Goal: Answer question/provide support: Share knowledge or assist other users

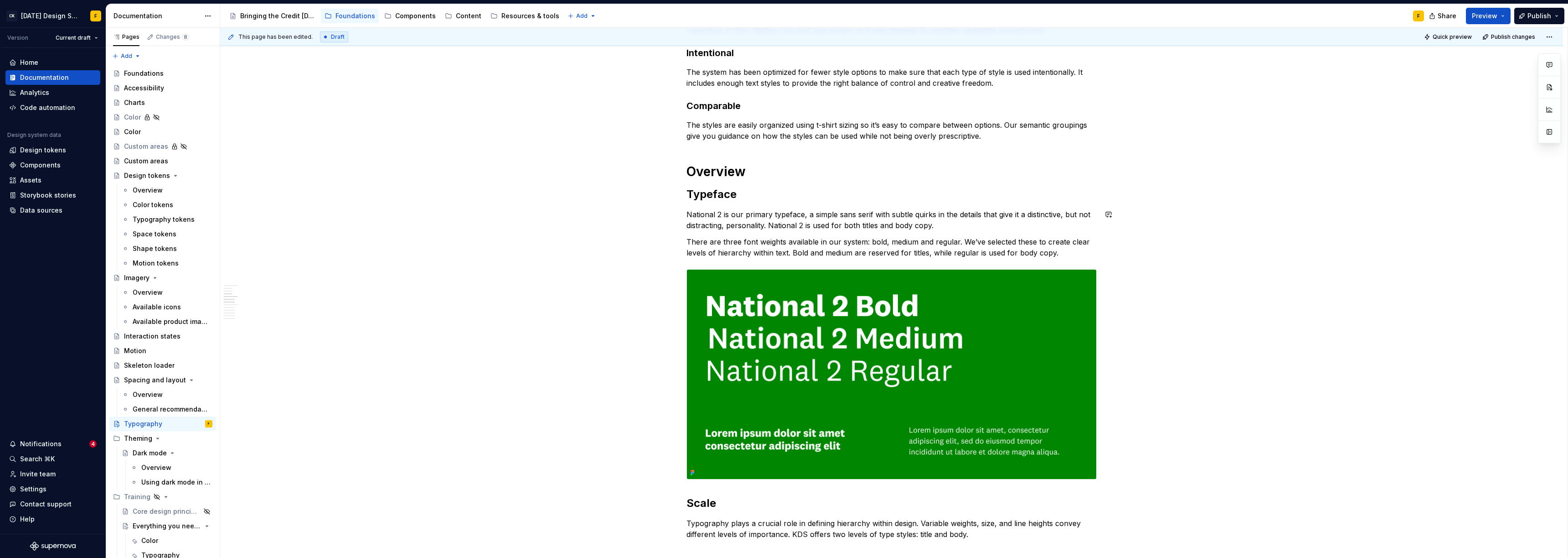
scroll to position [200, 0]
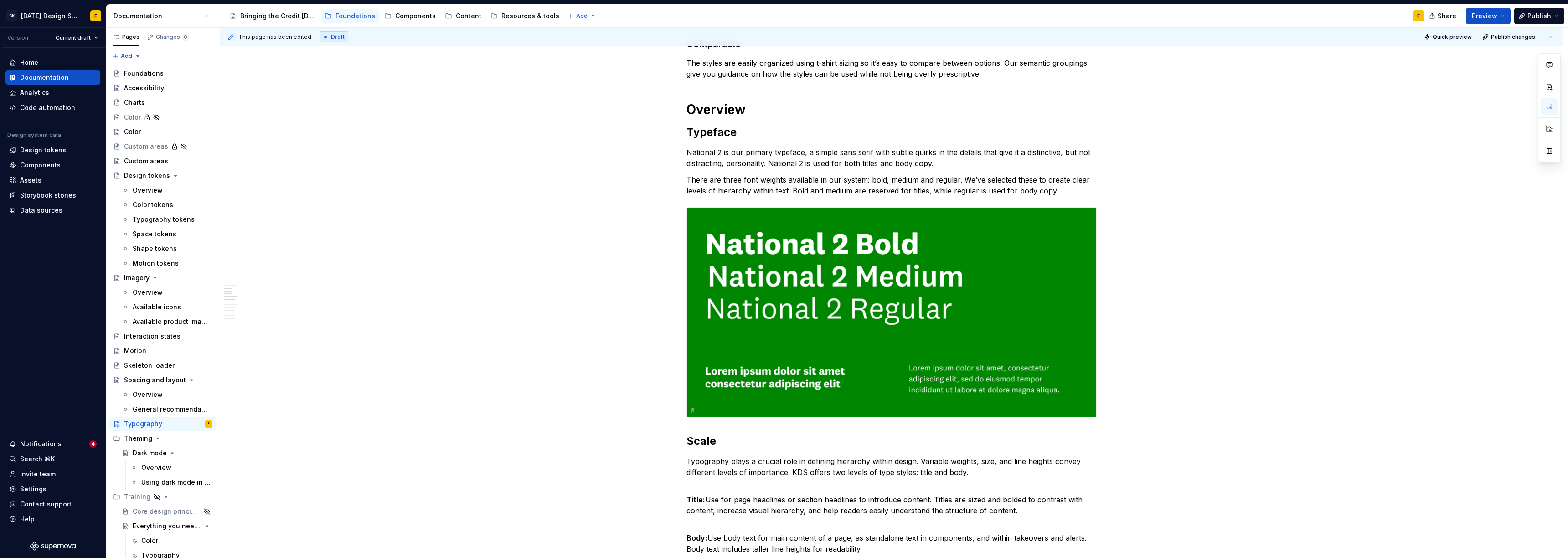
scroll to position [272, 0]
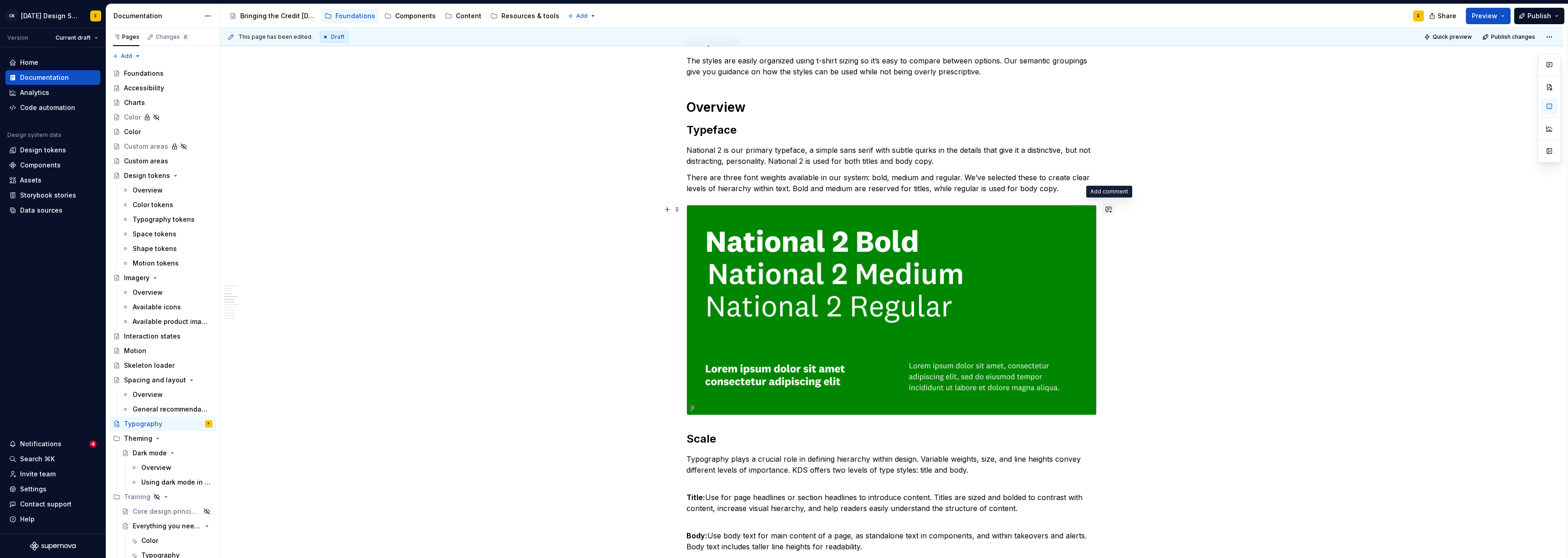
type textarea "*"
click at [787, 211] on button "button" at bounding box center [1108, 209] width 13 height 13
click at [787, 249] on icon "Send" at bounding box center [1105, 249] width 9 height 9
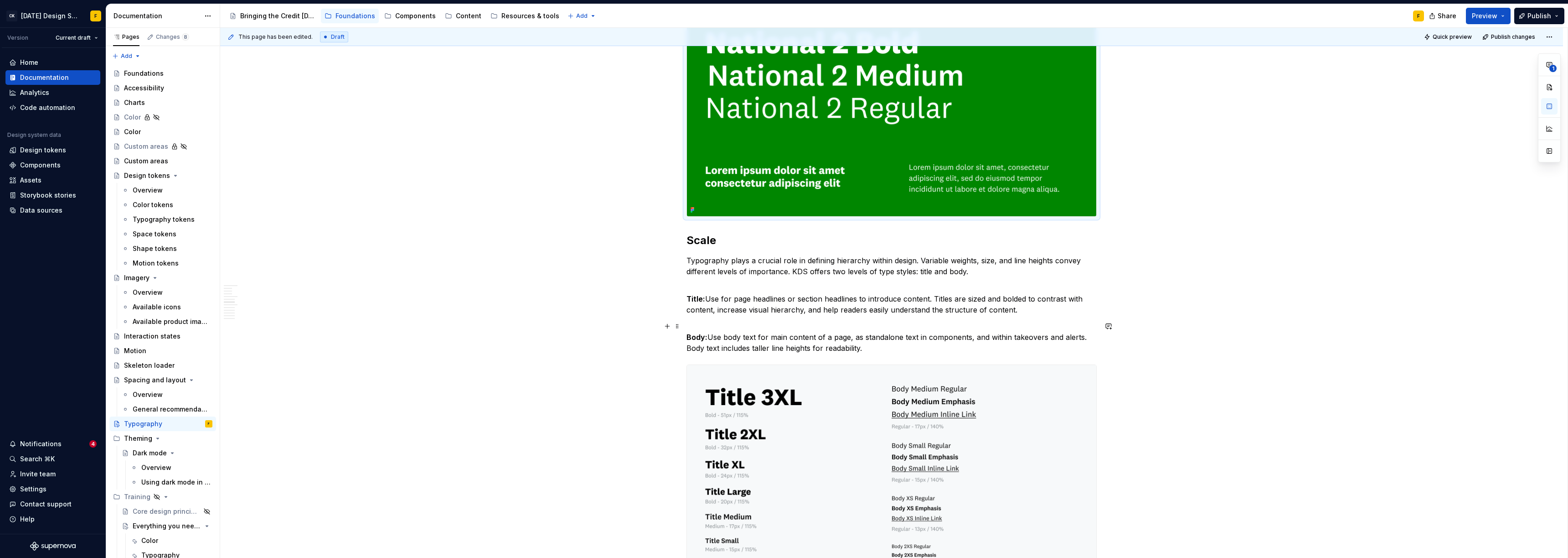
scroll to position [471, 0]
type textarea "*"
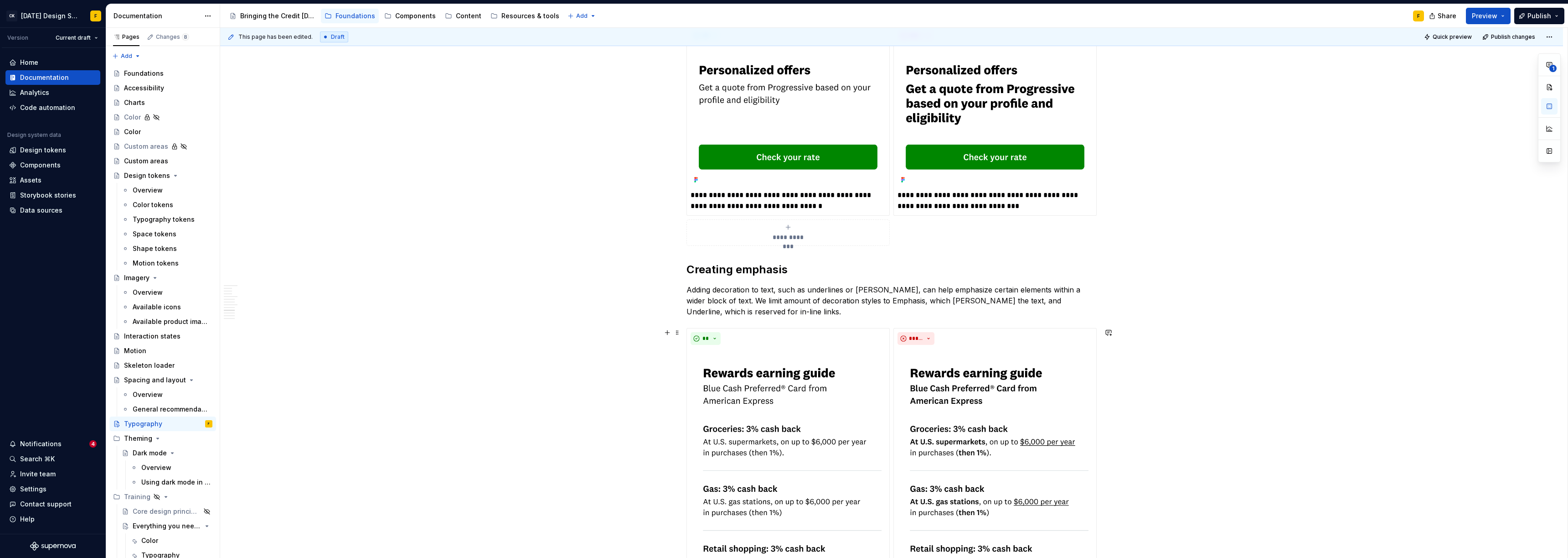
scroll to position [1174, 0]
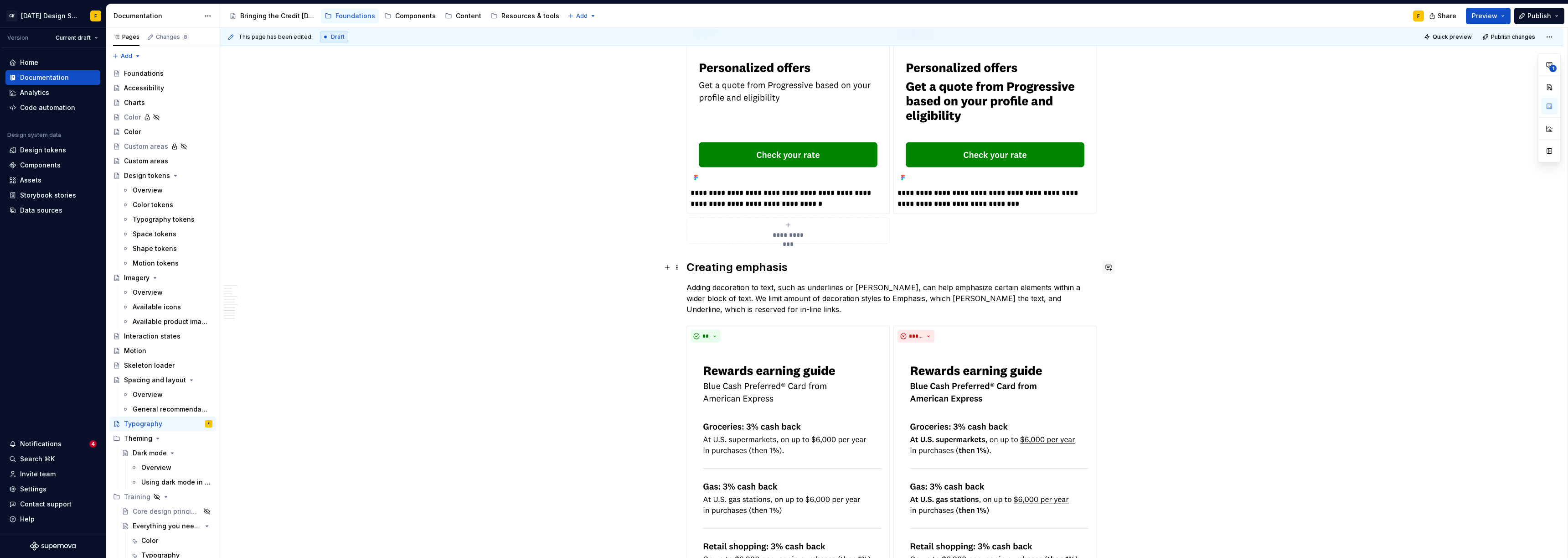
click at [787, 267] on button "button" at bounding box center [1108, 267] width 13 height 13
click at [787, 300] on div "**********" at bounding box center [892, 457] width 1343 height 2951
click at [787, 286] on button "button" at bounding box center [1108, 287] width 13 height 13
type textarea "*"
click at [787, 313] on p "I think the capitalization is a bit confusing here." at bounding box center [1042, 308] width 134 height 19
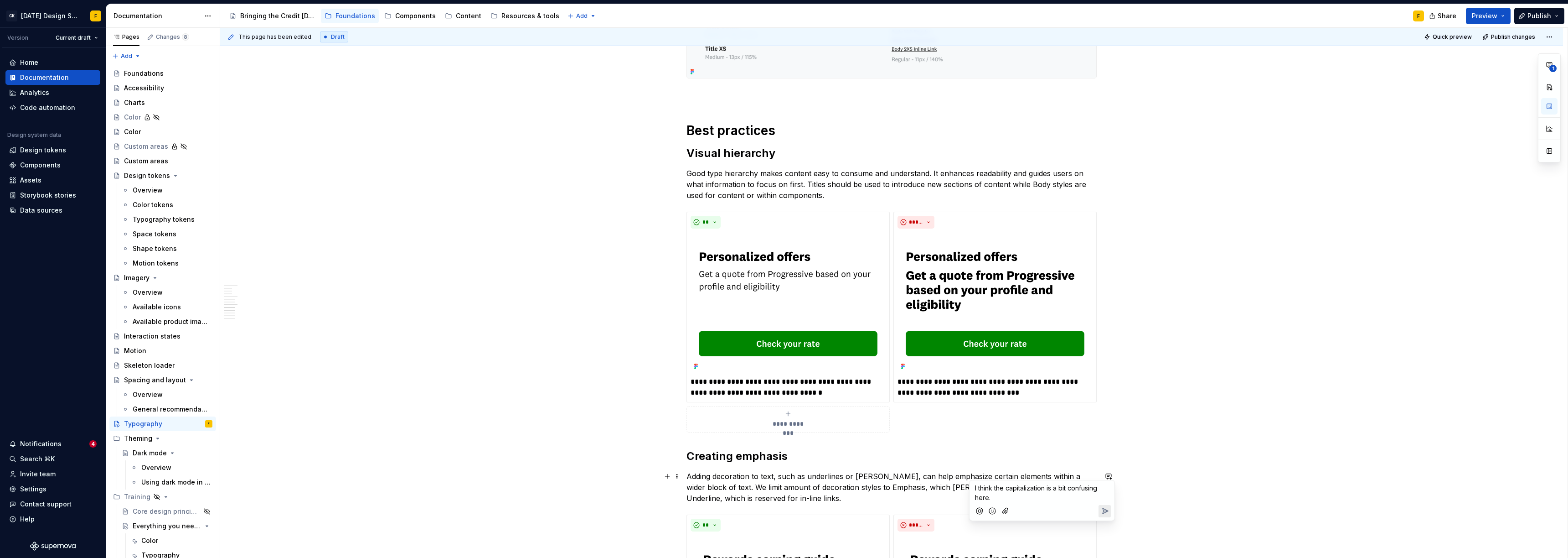
scroll to position [900, 0]
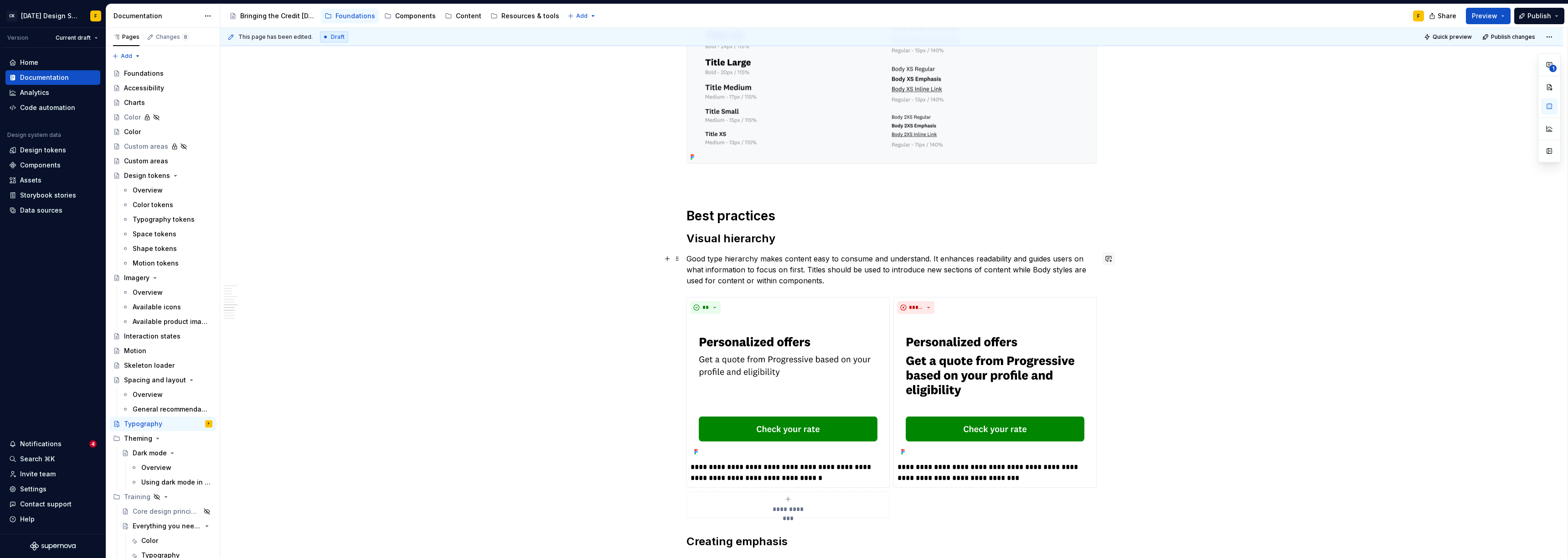
click at [787, 259] on button "button" at bounding box center [1108, 258] width 13 height 13
drag, startPoint x: 1029, startPoint y: 269, endPoint x: 1068, endPoint y: 274, distance: 39.3
click at [787, 274] on p "Good type hierarchy makes content easy to consume and understand. It enhances r…" at bounding box center [892, 270] width 410 height 33
click at [787, 252] on button "button" at bounding box center [1037, 252] width 13 height 13
click at [787, 284] on icon "Send" at bounding box center [1167, 282] width 5 height 5
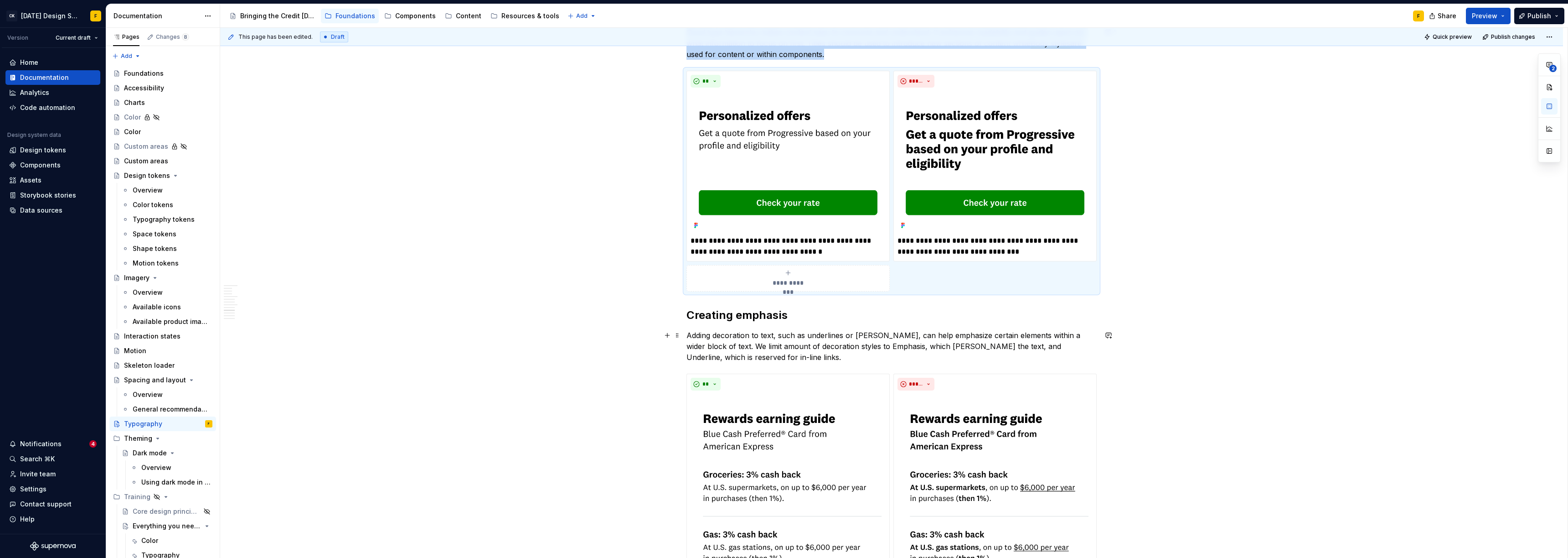
scroll to position [1145, 0]
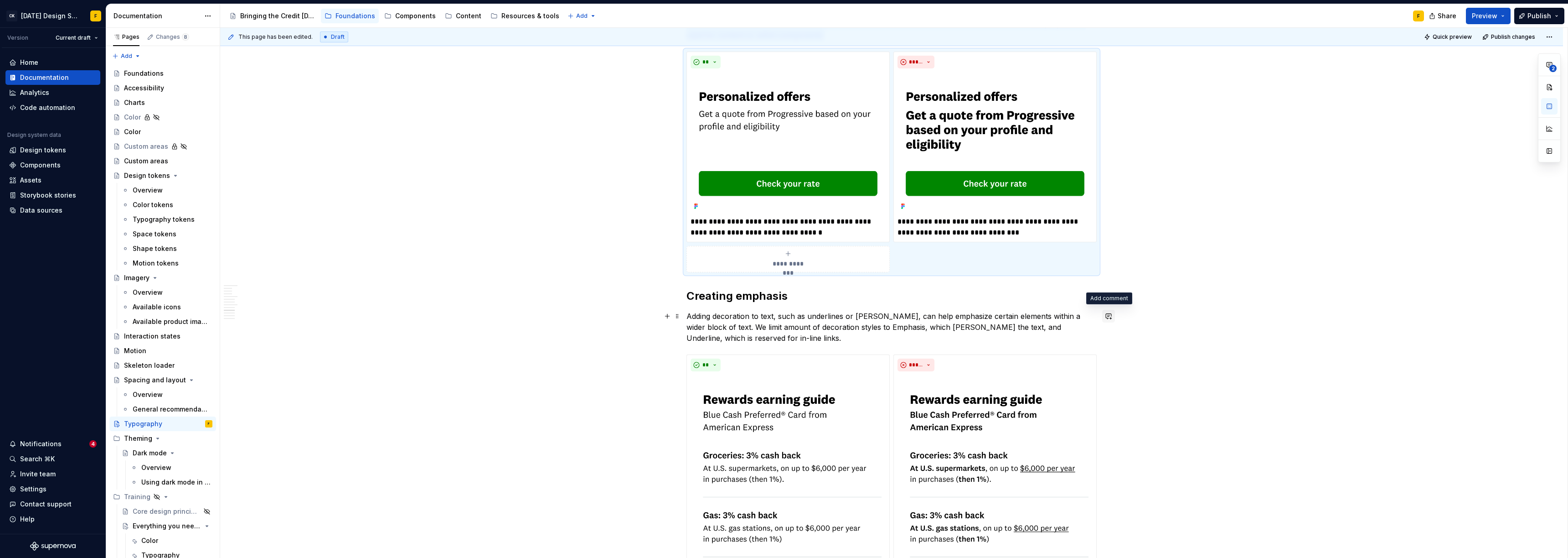
click at [787, 317] on button "button" at bounding box center [1108, 316] width 13 height 13
click at [787, 327] on p "Adding decoration to text, such as underlines or [PERSON_NAME], can help emphas…" at bounding box center [892, 327] width 410 height 33
click at [787, 308] on button "button" at bounding box center [848, 310] width 13 height 13
click at [787, 316] on button "button" at bounding box center [1108, 316] width 13 height 13
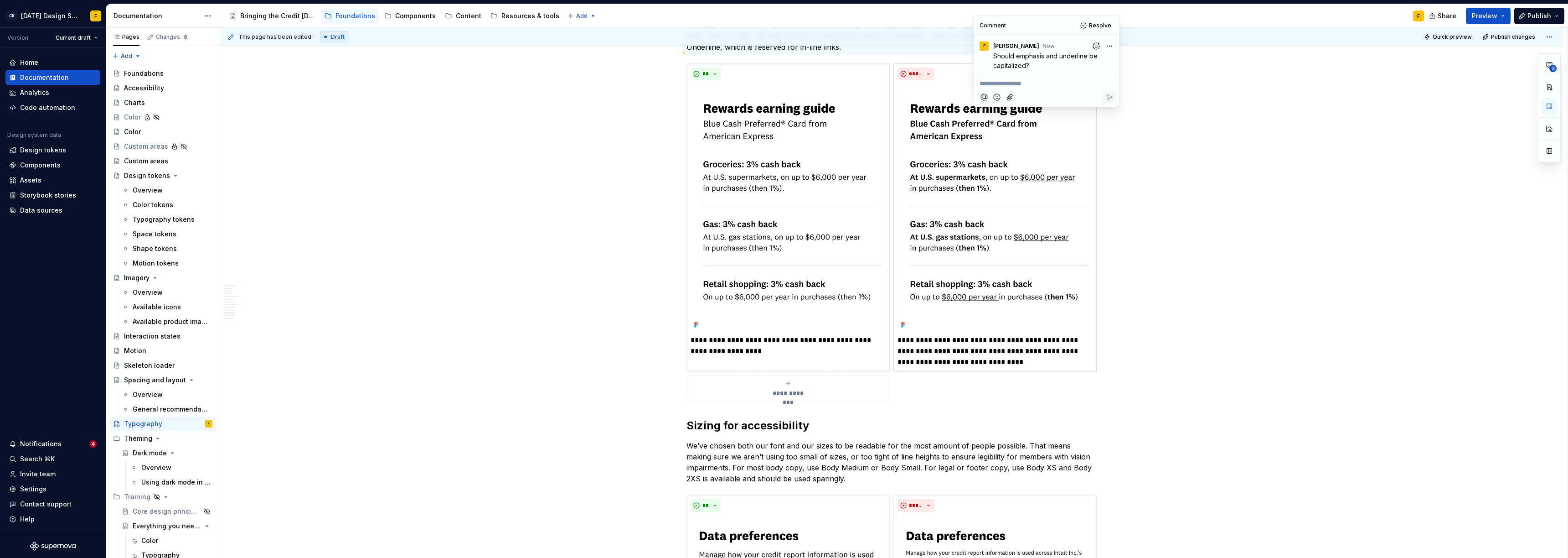
scroll to position [1455, 0]
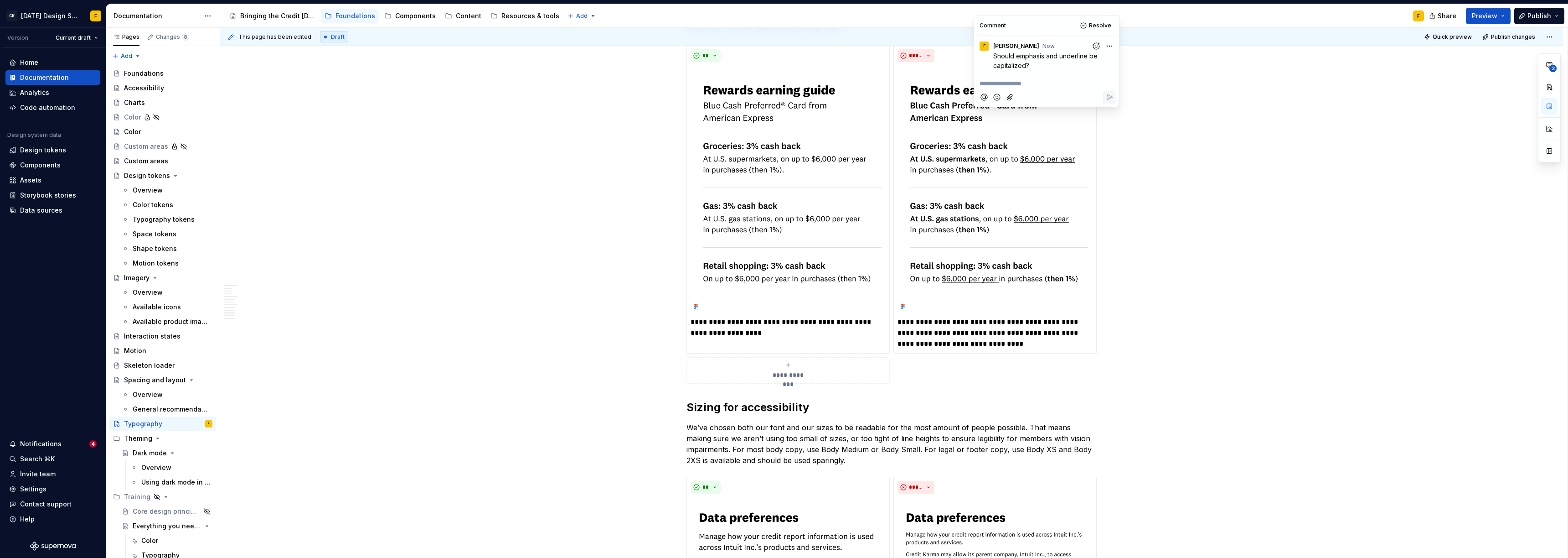
click at [787, 432] on p "We’ve chosen both our font and our sizes to be readable for the most amount of …" at bounding box center [892, 444] width 410 height 44
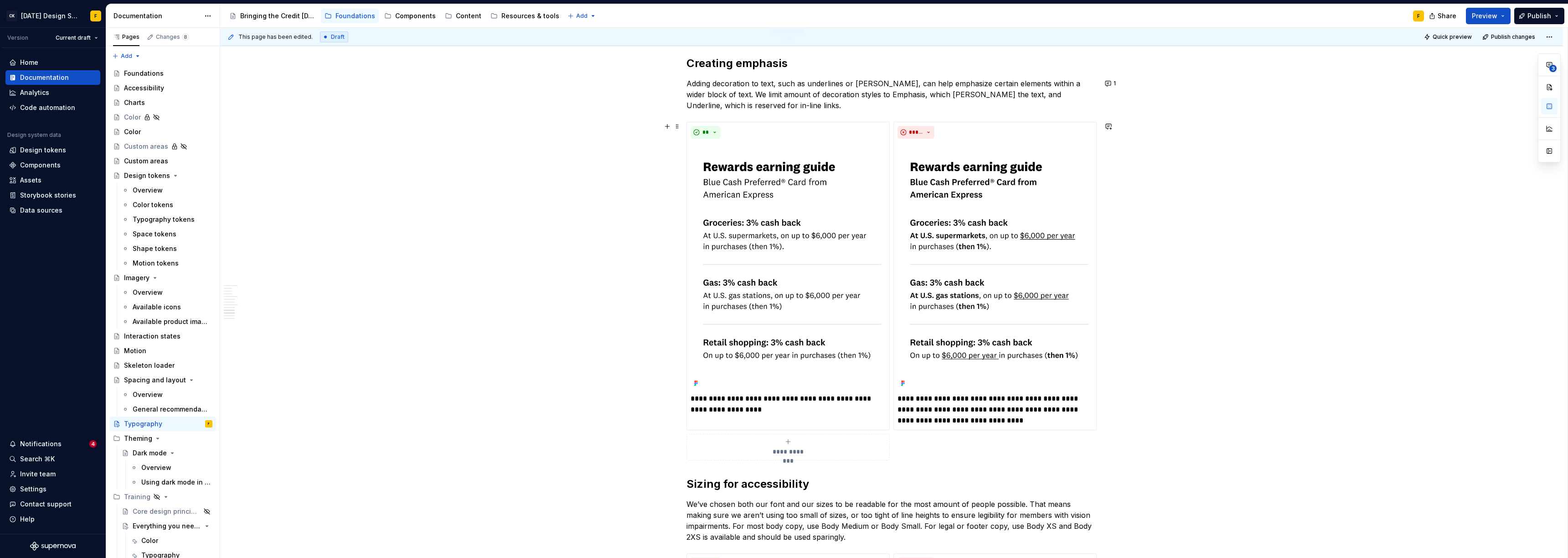
scroll to position [1376, 0]
click at [787, 400] on p "**********" at bounding box center [788, 406] width 195 height 22
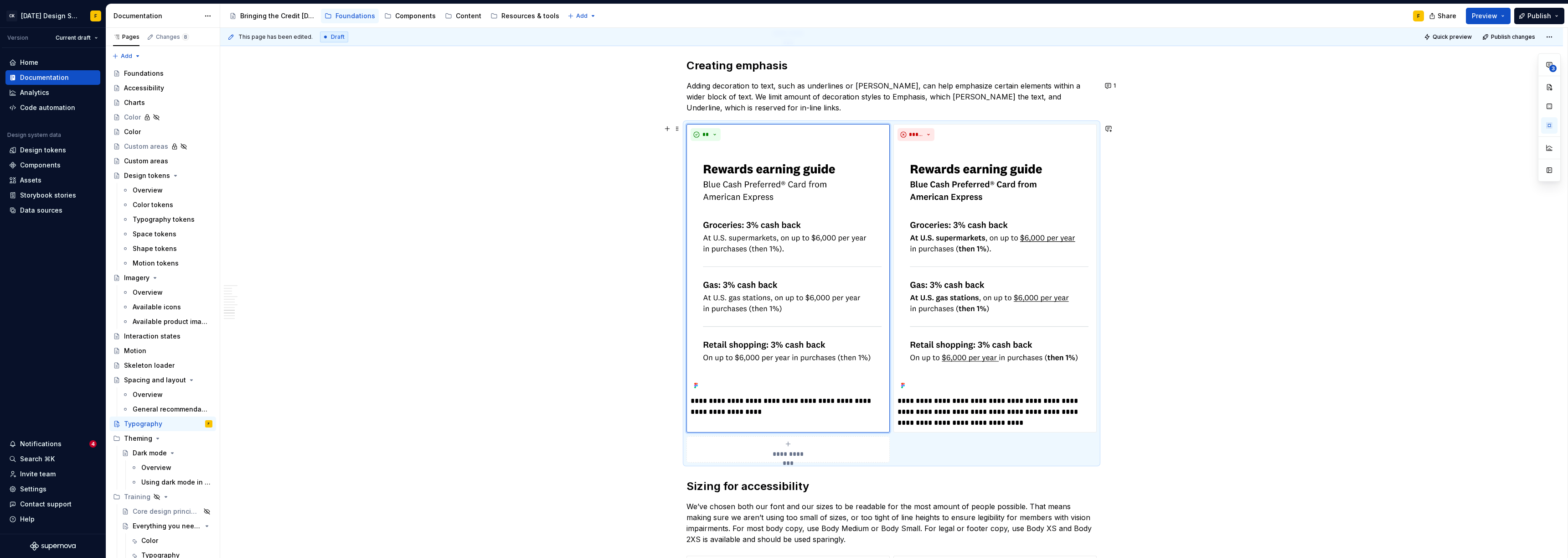
click at [787, 404] on div "**********" at bounding box center [892, 256] width 1343 height 2951
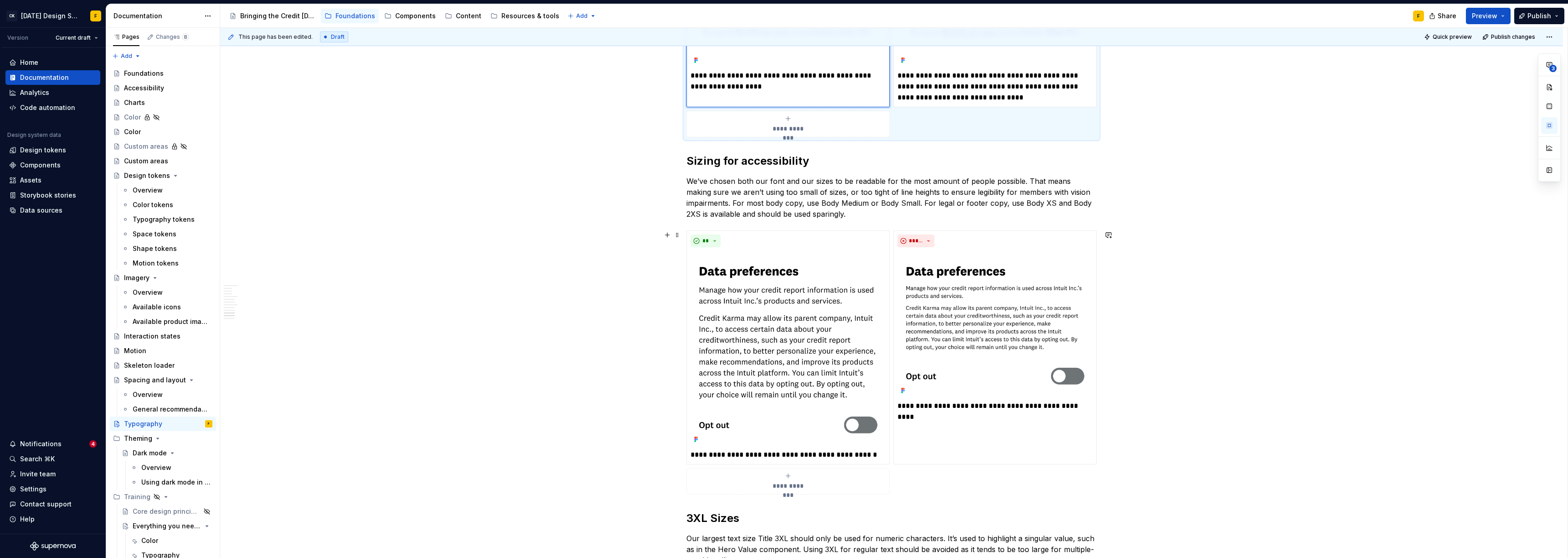
scroll to position [1717, 0]
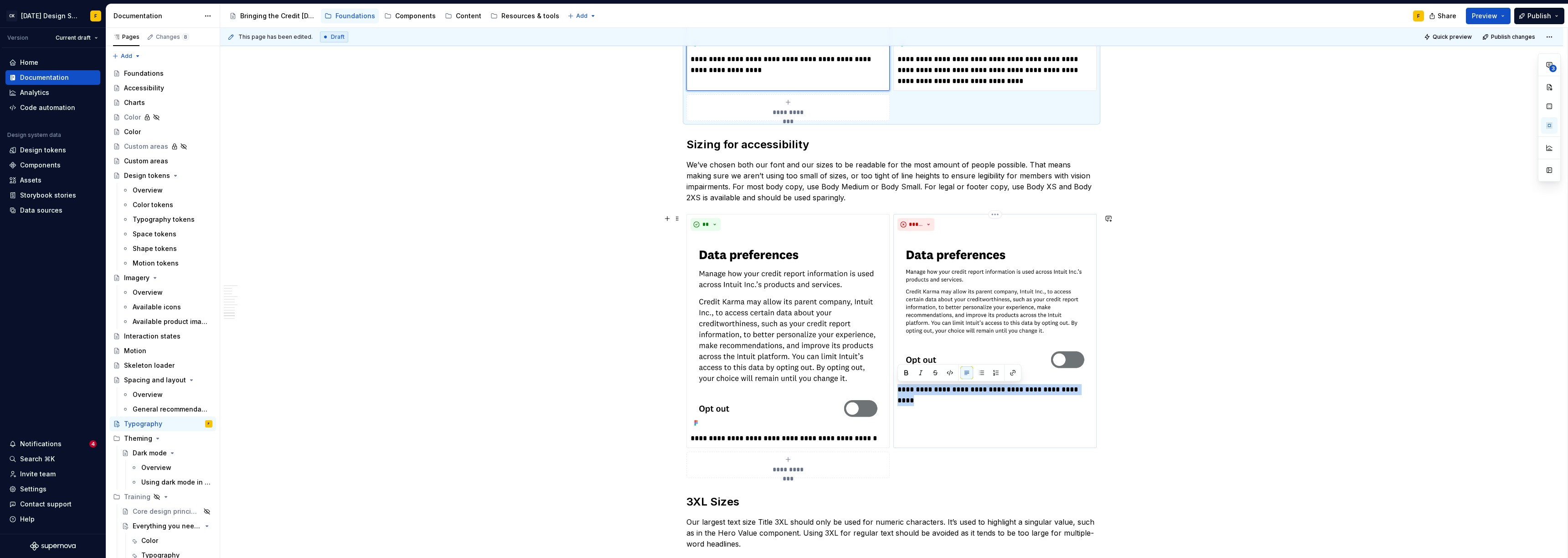
drag, startPoint x: 897, startPoint y: 389, endPoint x: 1089, endPoint y: 386, distance: 192.0
click at [787, 386] on p "**********" at bounding box center [995, 390] width 195 height 11
type textarea "*"
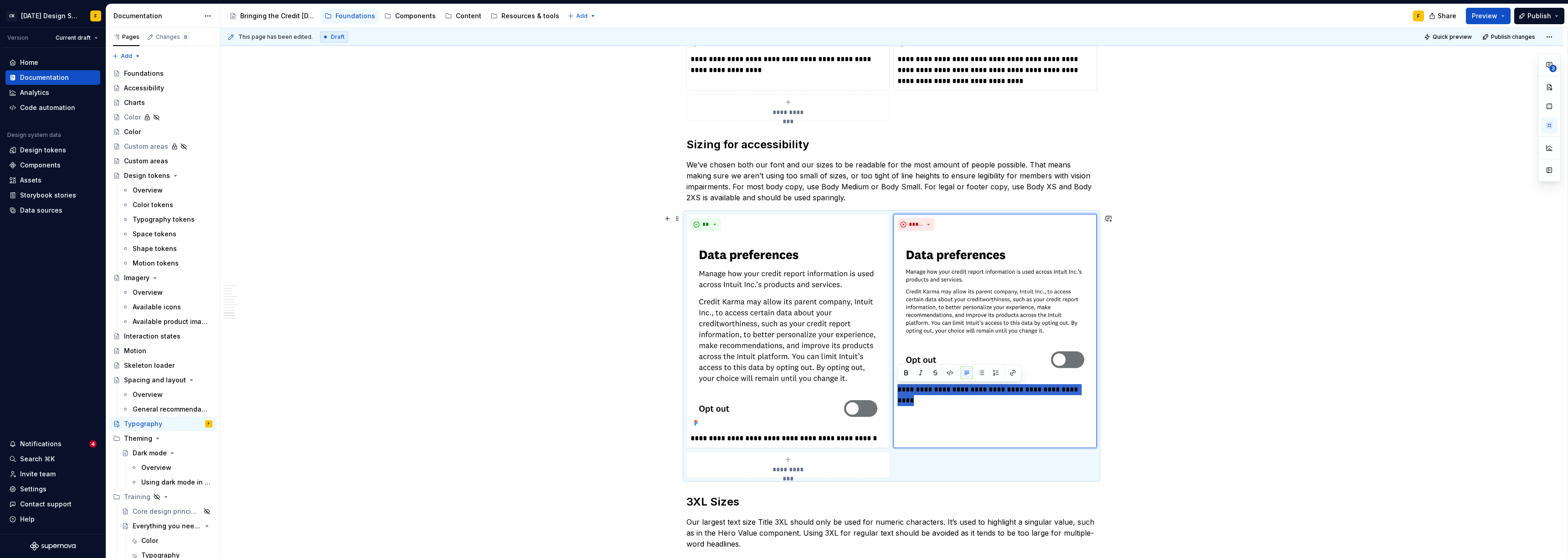
click at [787, 219] on button "button" at bounding box center [1108, 218] width 13 height 13
click at [787, 257] on icon "Send" at bounding box center [1105, 258] width 5 height 5
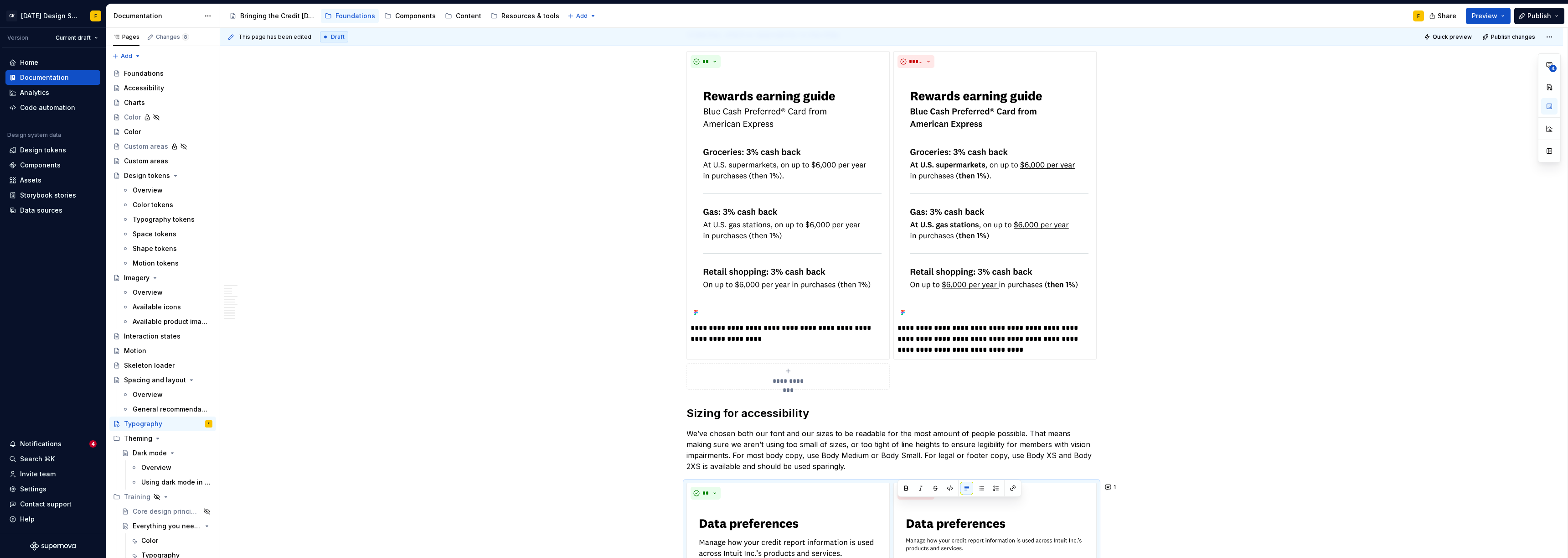
scroll to position [1891, 0]
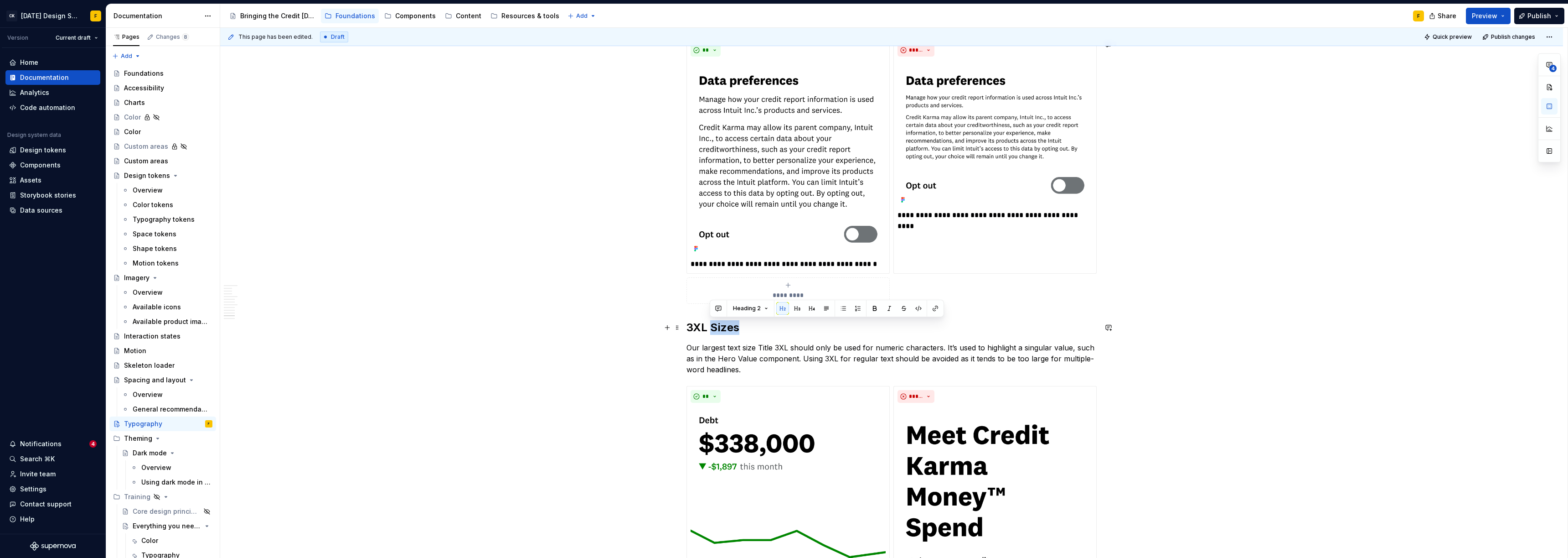
drag, startPoint x: 711, startPoint y: 326, endPoint x: 753, endPoint y: 328, distance: 42.0
click at [753, 328] on h2 "3XL Sizes" at bounding box center [892, 328] width 410 height 15
click at [718, 309] on button "button" at bounding box center [718, 308] width 13 height 13
click at [718, 308] on button "button" at bounding box center [718, 308] width 13 height 13
click at [787, 336] on icon "Send" at bounding box center [847, 337] width 9 height 9
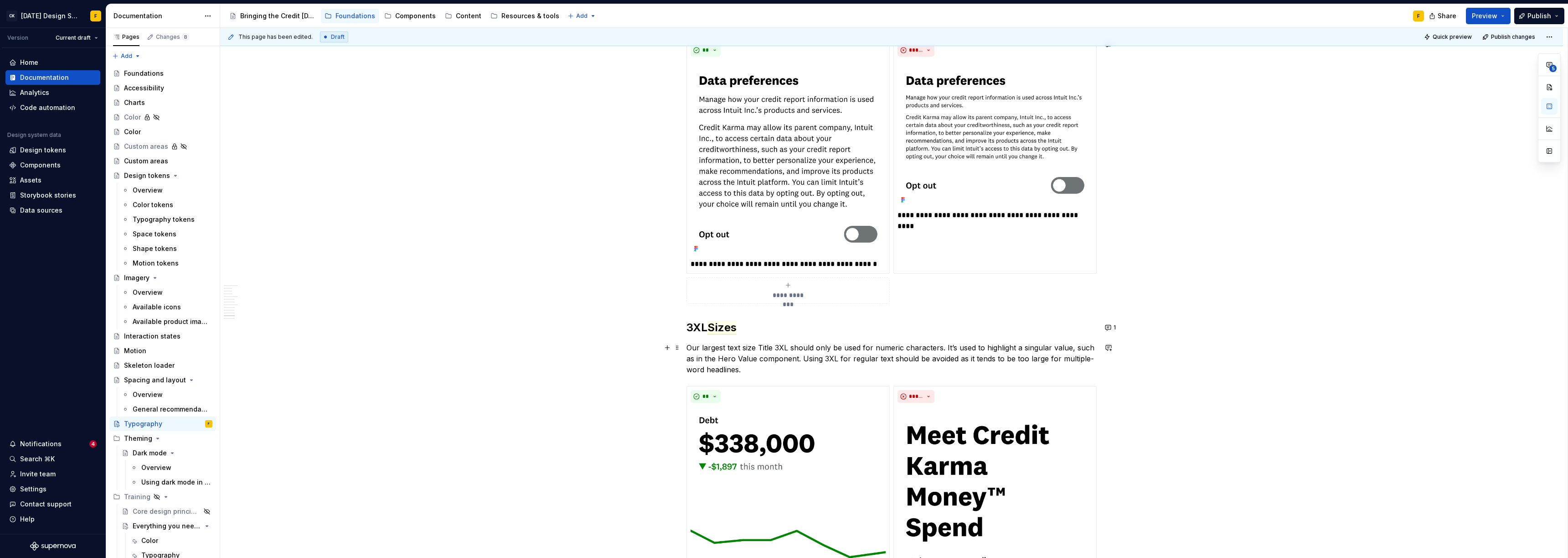
click at [787, 351] on p "Our largest text size Title 3XL should only be used for numeric characters. It’…" at bounding box center [892, 359] width 410 height 33
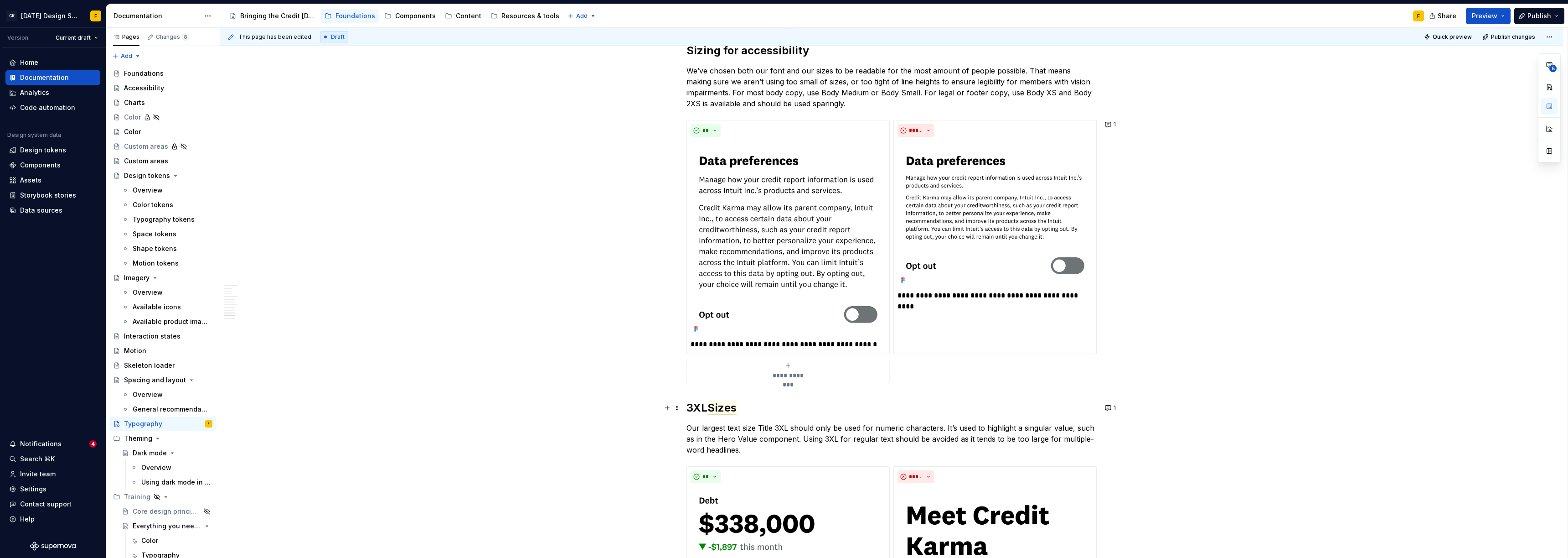
scroll to position [1877, 0]
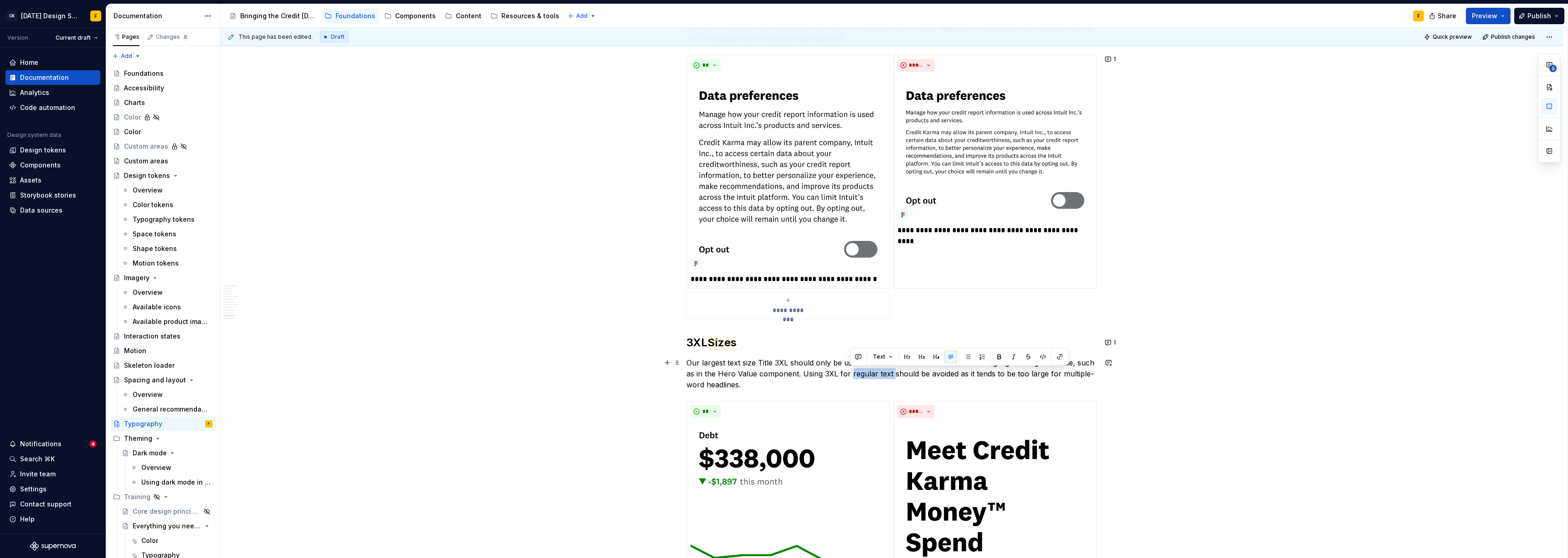
drag, startPoint x: 850, startPoint y: 376, endPoint x: 890, endPoint y: 378, distance: 40.0
click at [787, 378] on p "Our largest text size Title 3XL should only be used for numeric characters. It’…" at bounding box center [892, 373] width 410 height 33
click at [787, 373] on p "Our largest text size Title 3XL should only be used for numeric characters. It’…" at bounding box center [892, 373] width 410 height 33
drag, startPoint x: 849, startPoint y: 375, endPoint x: 889, endPoint y: 375, distance: 40.0
click at [787, 375] on p "Our largest text size Title 3XL should only be used for numeric characters. It’…" at bounding box center [892, 373] width 410 height 33
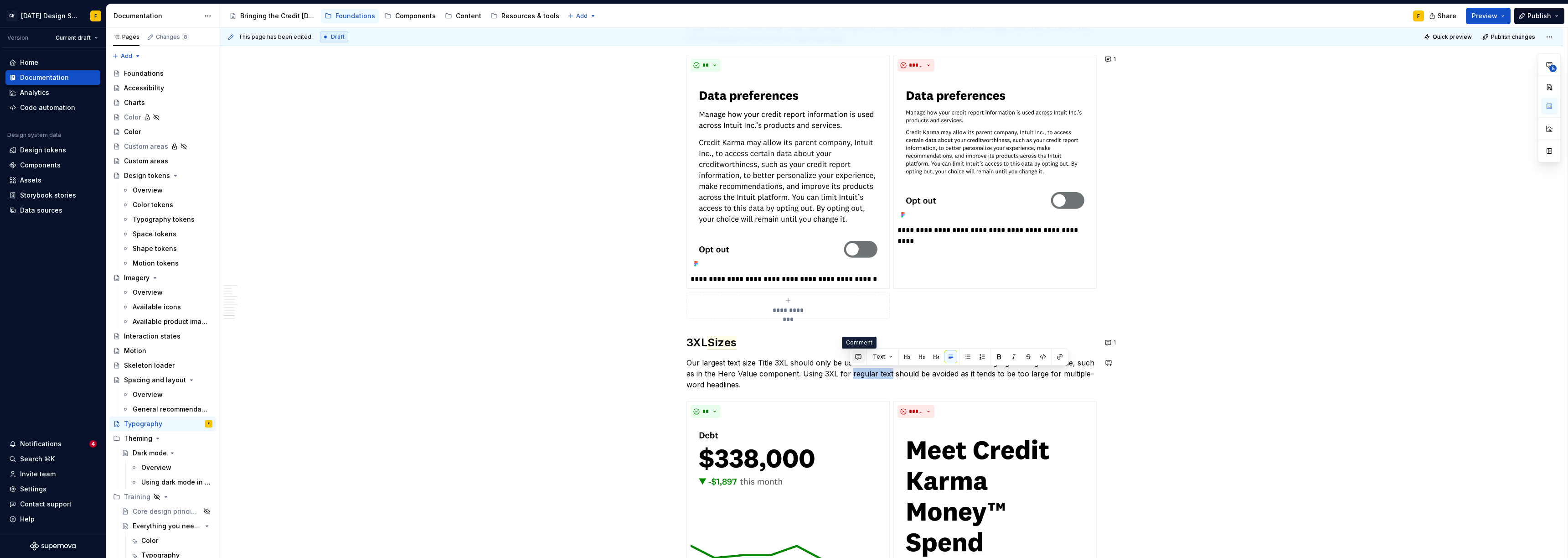
click at [787, 355] on button "button" at bounding box center [858, 356] width 13 height 13
click at [787, 394] on icon "Send" at bounding box center [987, 396] width 9 height 9
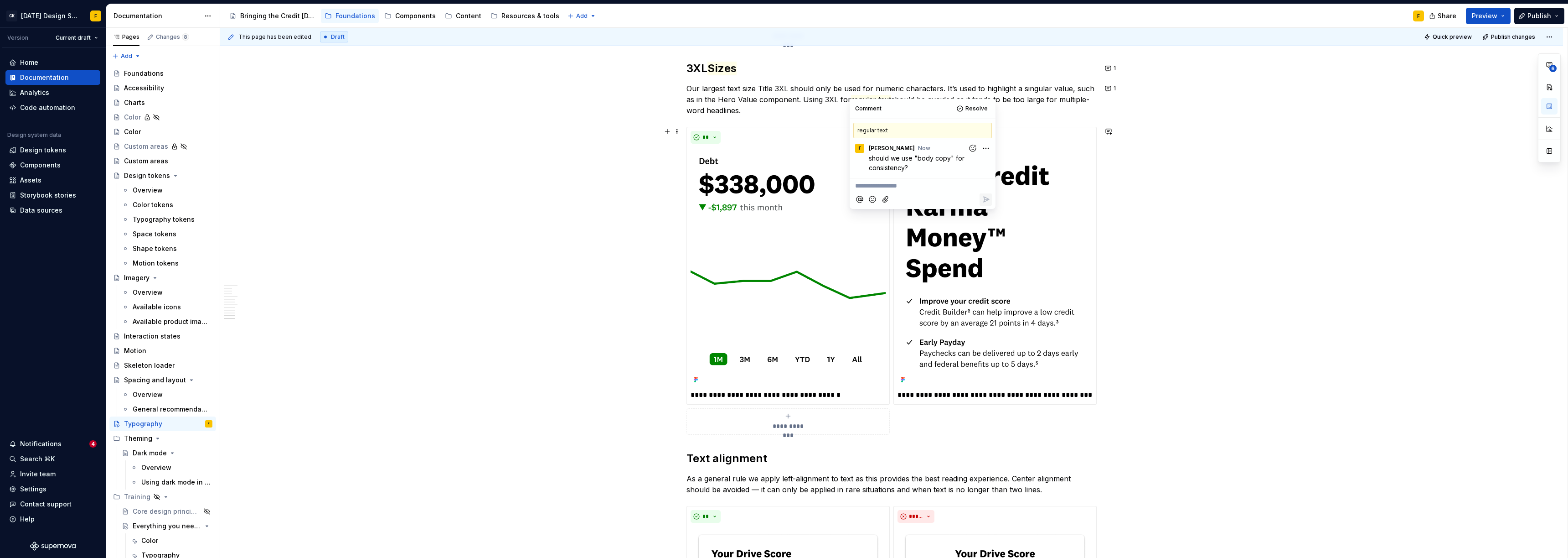
scroll to position [2160, 0]
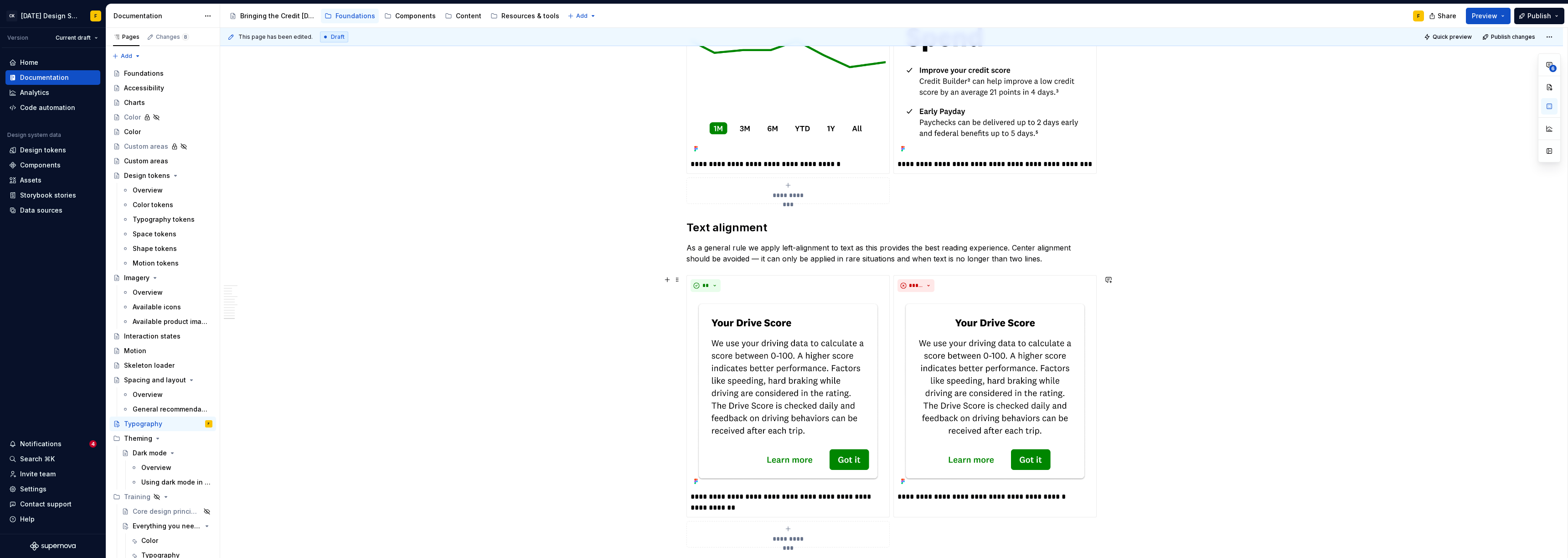
scroll to position [2385, 0]
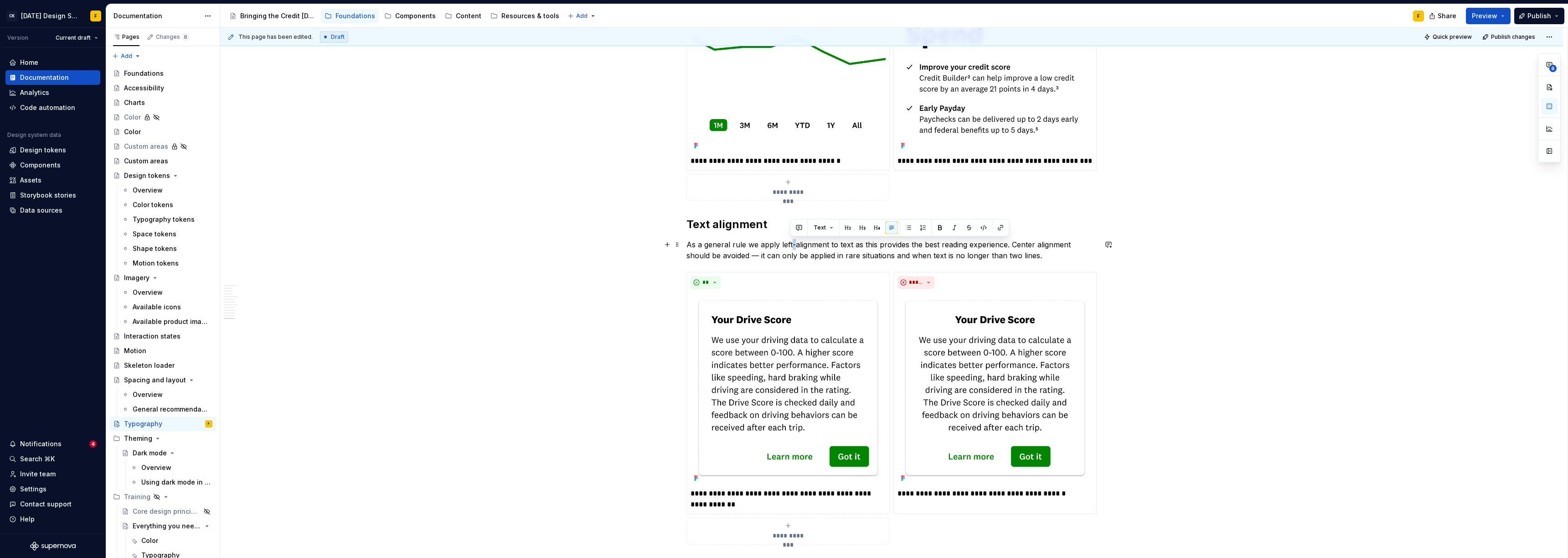
click at [787, 244] on p "As a general rule we apply left-alignment to text as this provides the best rea…" at bounding box center [892, 250] width 410 height 22
click at [787, 225] on button "button" at bounding box center [799, 227] width 13 height 13
click at [787, 276] on icon "Send" at bounding box center [928, 277] width 9 height 9
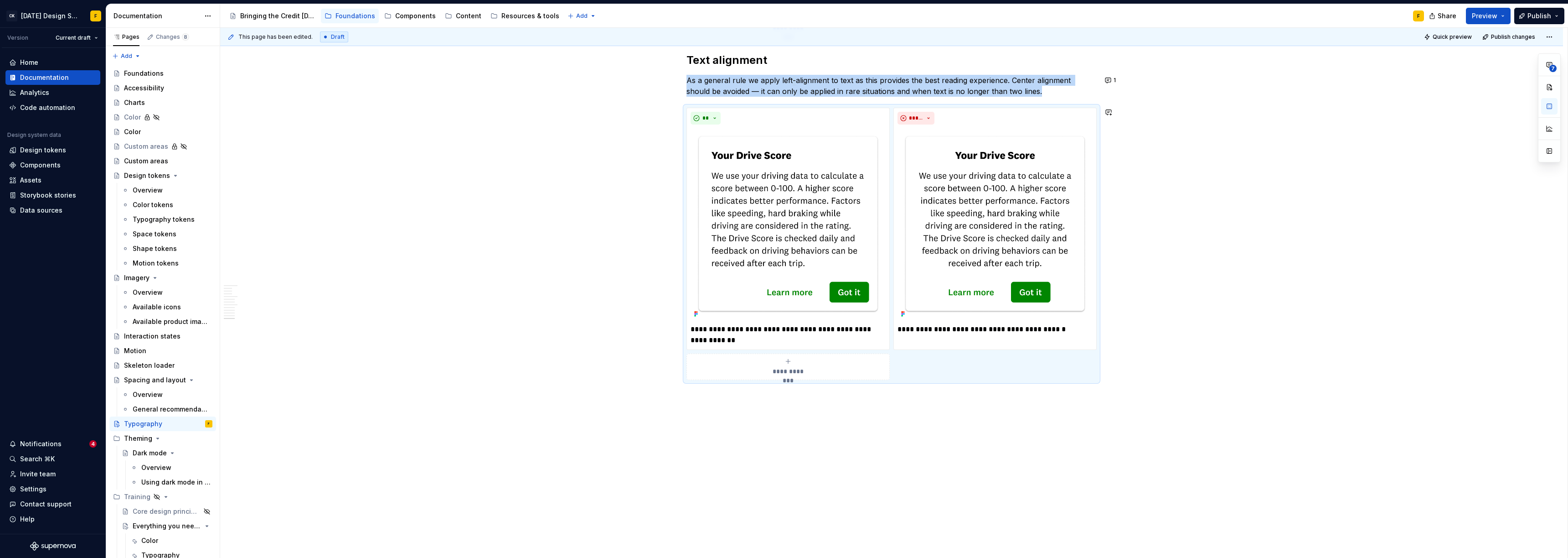
scroll to position [2258, 0]
